Goal: Communication & Community: Answer question/provide support

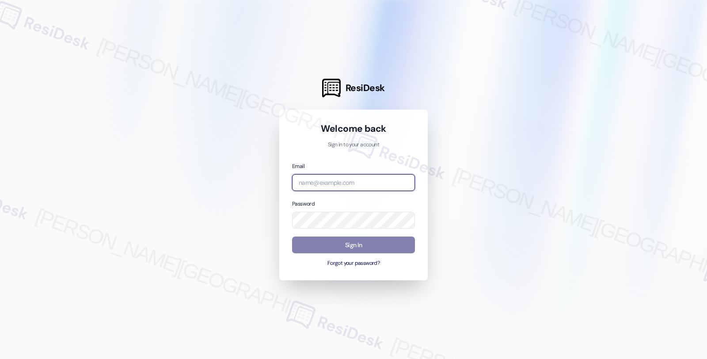
click at [349, 186] on input "email" at bounding box center [353, 182] width 123 height 17
click at [328, 182] on input "amer" at bounding box center [353, 182] width 123 height 17
click at [307, 181] on input "amer" at bounding box center [353, 182] width 123 height 17
type input "automated-surveys-americas_rental_managers-fides.[PERSON_NAME]@americas_rental_…"
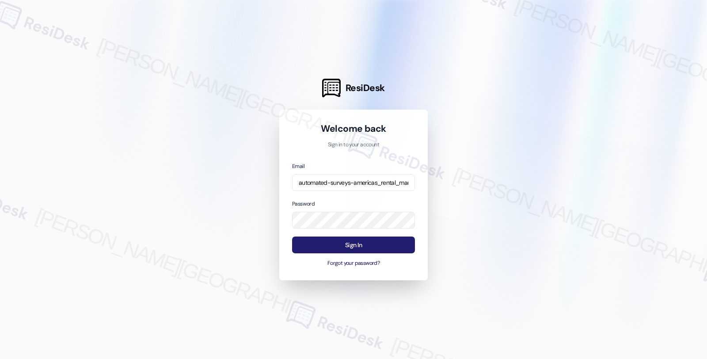
click at [355, 246] on button "Sign In" at bounding box center [353, 244] width 123 height 17
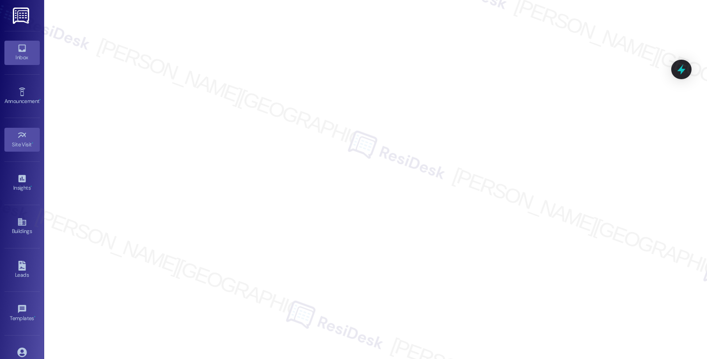
click at [23, 51] on icon at bounding box center [22, 49] width 8 height 8
